Goal: Complete Application Form: Complete application form

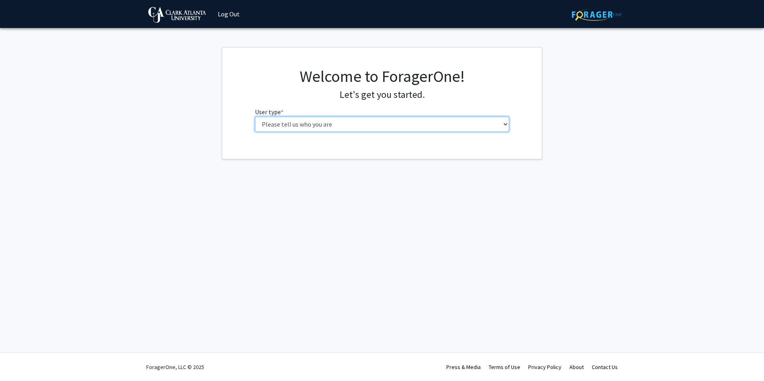
click at [317, 130] on select "Please tell us who you are Undergraduate Student Master's Student Doctoral Cand…" at bounding box center [382, 124] width 254 height 15
select select "1: undergrad"
click at [255, 117] on select "Please tell us who you are Undergraduate Student Master's Student Doctoral Cand…" at bounding box center [382, 124] width 254 height 15
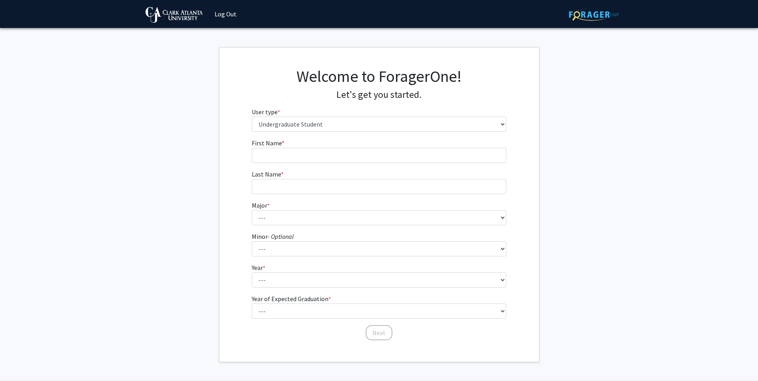
drag, startPoint x: 335, startPoint y: 146, endPoint x: 335, endPoint y: 153, distance: 6.8
click at [335, 149] on fg-input "First Name * required" at bounding box center [379, 150] width 254 height 25
click at [336, 155] on input "First Name * required" at bounding box center [379, 155] width 254 height 15
type input "k"
type input "Kayla"
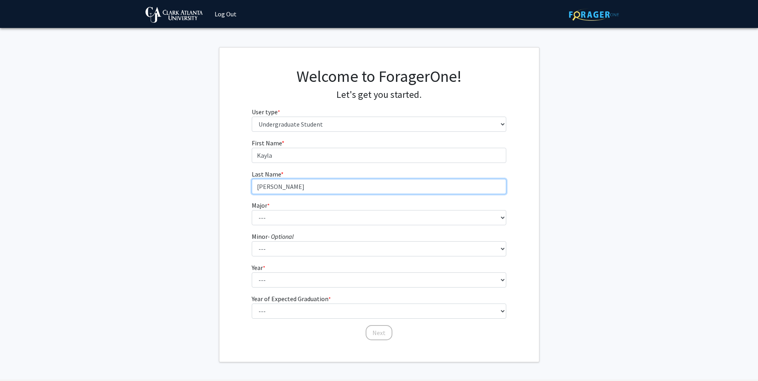
type input "[PERSON_NAME]"
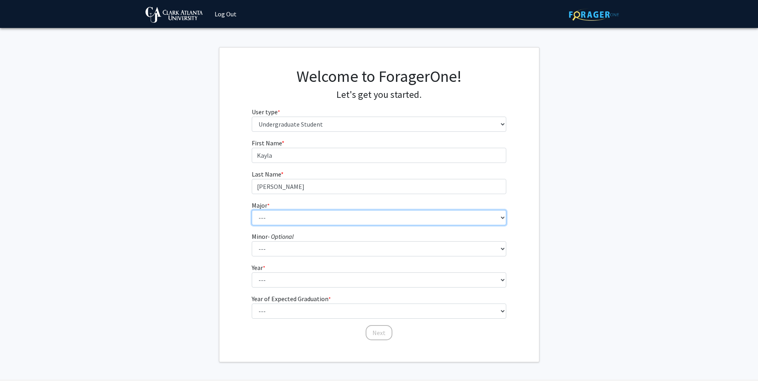
click at [336, 218] on select "--- Accelerated Dual Degrees Computer Science, B.S./M.S. Accelerated Dual Degre…" at bounding box center [379, 217] width 254 height 15
select select "7: 2435"
click at [252, 210] on select "--- Accelerated Dual Degrees Computer Science, B.S./M.S. Accelerated Dual Degre…" at bounding box center [379, 217] width 254 height 15
click at [332, 256] on form "First Name * required [PERSON_NAME] Last Name * required [PERSON_NAME] * requir…" at bounding box center [379, 235] width 254 height 195
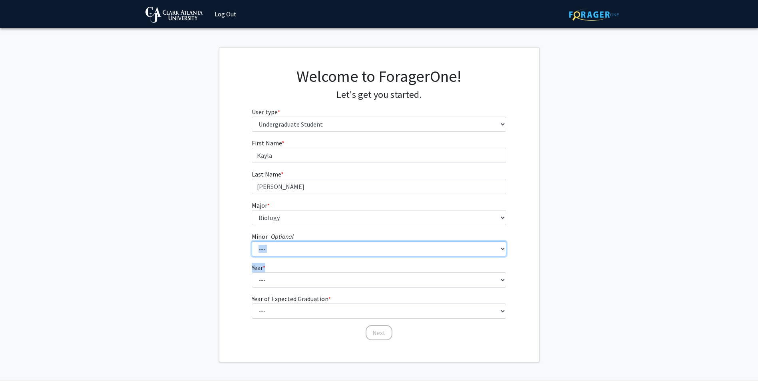
drag, startPoint x: 332, startPoint y: 256, endPoint x: 322, endPoint y: 244, distance: 14.8
click at [322, 244] on select "--- Art Business Administration Chemistry Computer Science Creative Writing Cri…" at bounding box center [379, 248] width 254 height 15
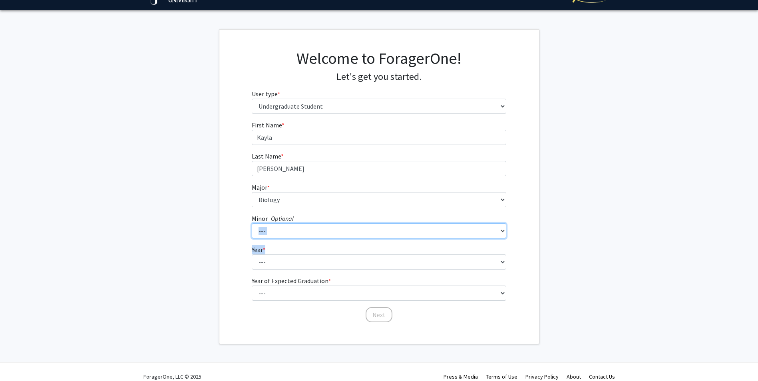
scroll to position [28, 0]
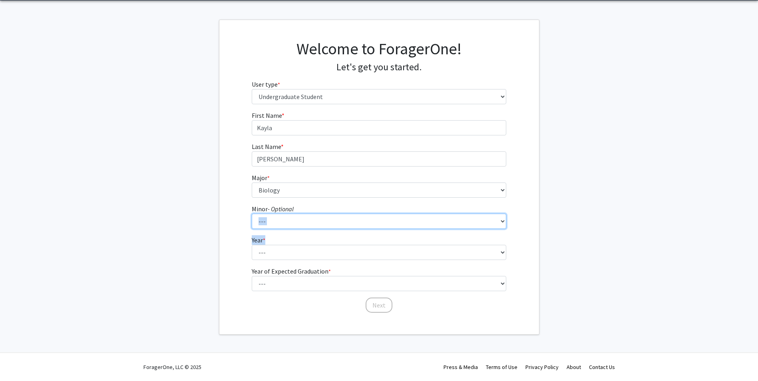
click at [293, 226] on select "--- Art Business Administration Chemistry Computer Science Creative Writing Cri…" at bounding box center [379, 221] width 254 height 15
click at [148, 197] on fg-get-started "Welcome to ForagerOne! Let's get you started. User type * required Please tell …" at bounding box center [379, 177] width 758 height 315
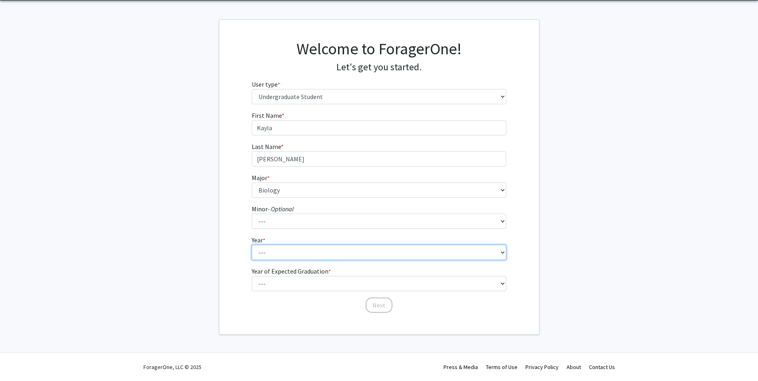
click at [281, 248] on select "--- First-year Sophomore Junior Senior Postbaccalaureate Certificate" at bounding box center [379, 252] width 254 height 15
select select "3: junior"
click at [252, 245] on select "--- First-year Sophomore Junior Senior Postbaccalaureate Certificate" at bounding box center [379, 252] width 254 height 15
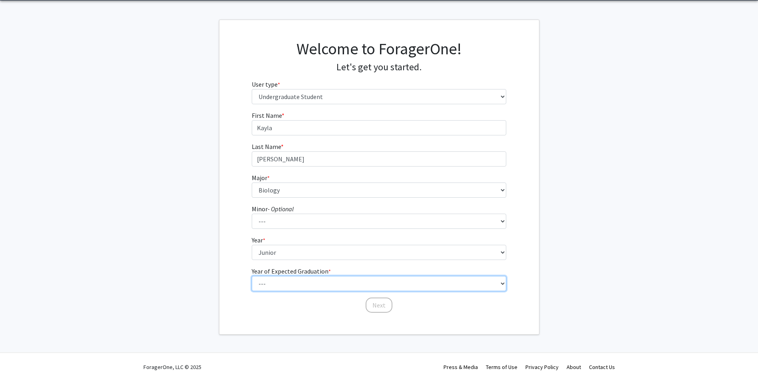
click at [311, 280] on select "--- 2025 2026 2027 2028 2029 2030 2031 2032 2033 2034" at bounding box center [379, 283] width 254 height 15
select select "3: 2027"
click at [252, 276] on select "--- 2025 2026 2027 2028 2029 2030 2031 2032 2033 2034" at bounding box center [379, 283] width 254 height 15
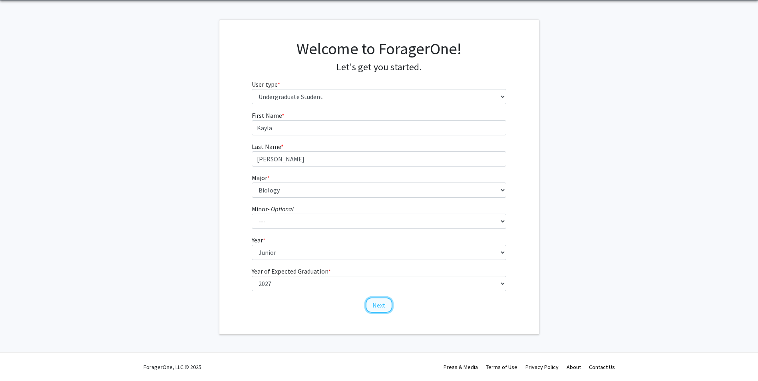
click at [378, 303] on button "Next" at bounding box center [379, 305] width 27 height 15
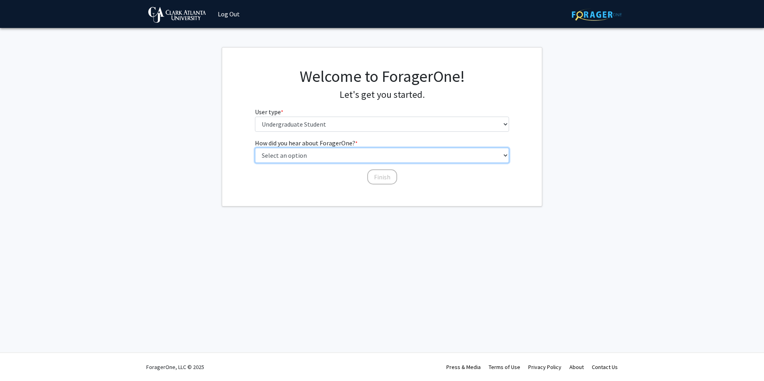
click at [314, 152] on select "Select an option Peer/student recommendation Faculty/staff recommendation Unive…" at bounding box center [382, 155] width 254 height 15
select select "4: university_email"
click at [255, 148] on select "Select an option Peer/student recommendation Faculty/staff recommendation Unive…" at bounding box center [382, 155] width 254 height 15
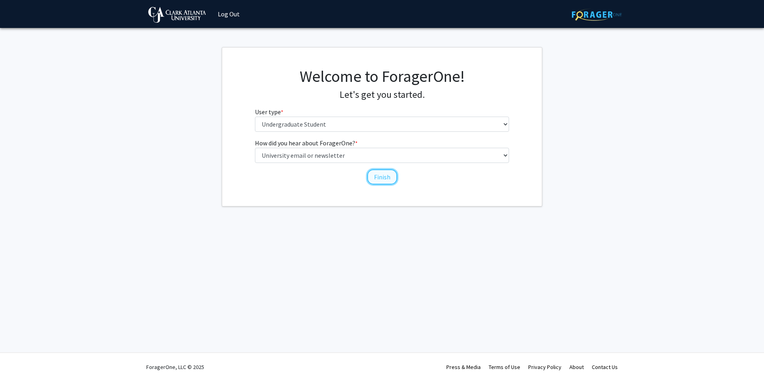
click at [381, 176] on button "Finish" at bounding box center [382, 176] width 30 height 15
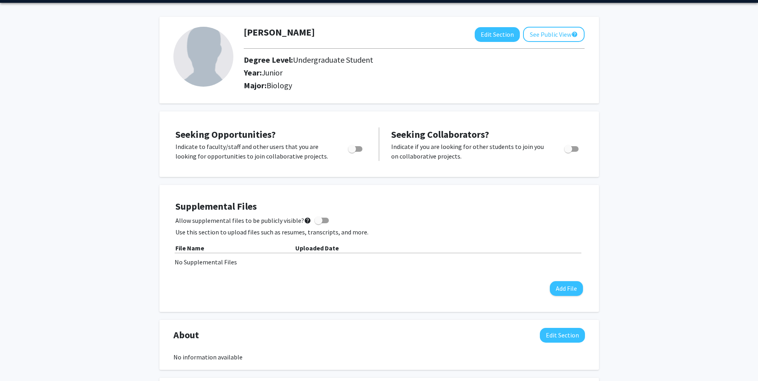
scroll to position [40, 0]
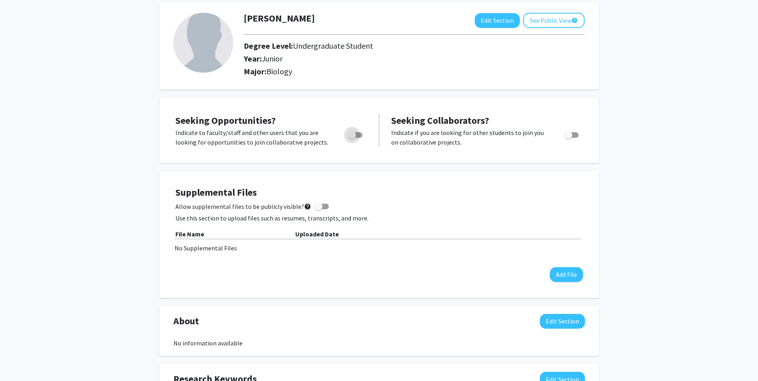
click at [356, 133] on span "Toggle" at bounding box center [355, 135] width 14 height 6
click at [352, 138] on input "Are you actively seeking opportunities?" at bounding box center [352, 138] width 0 height 0
checkbox input "true"
click at [319, 206] on span at bounding box center [321, 207] width 14 height 6
click at [318, 209] on input "Allow supplemental files to be publicly visible? help" at bounding box center [318, 209] width 0 height 0
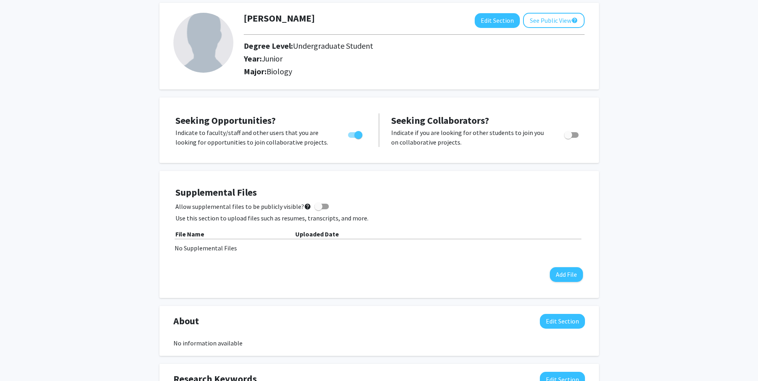
checkbox input "true"
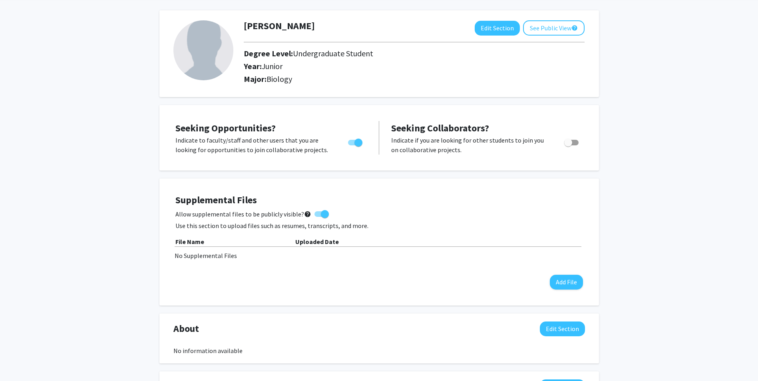
scroll to position [0, 0]
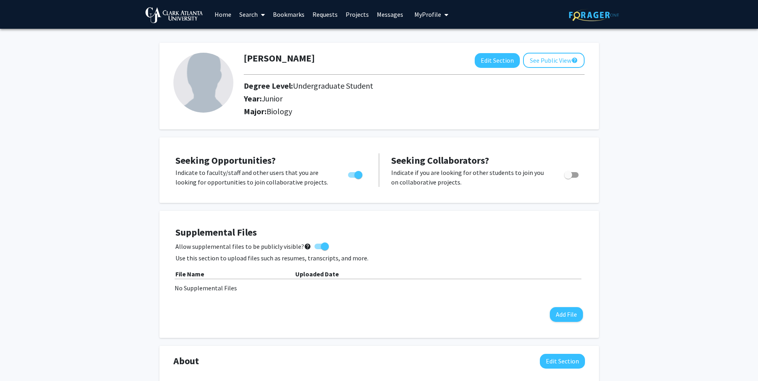
click at [254, 16] on link "Search" at bounding box center [252, 14] width 34 height 28
click at [271, 55] on span "Students" at bounding box center [259, 53] width 49 height 16
